Goal: Find specific page/section: Find specific page/section

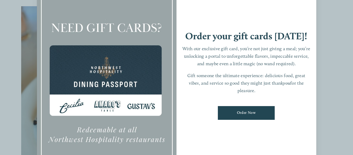
scroll to position [108, 0]
click at [54, 20] on div at bounding box center [107, 78] width 140 height 196
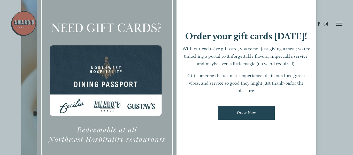
scroll to position [117, 0]
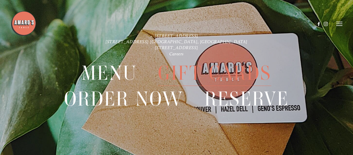
scroll to position [1087, 0]
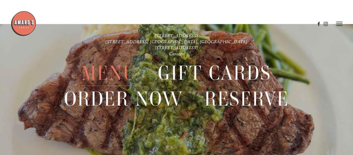
click at [104, 77] on span "Menu" at bounding box center [109, 73] width 55 height 26
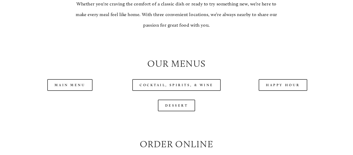
scroll to position [468, 0]
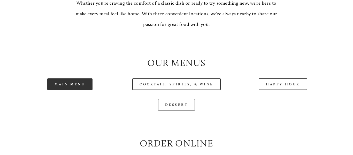
click at [70, 83] on link "Main Menu" at bounding box center [69, 84] width 45 height 12
